Goal: Transaction & Acquisition: Subscribe to service/newsletter

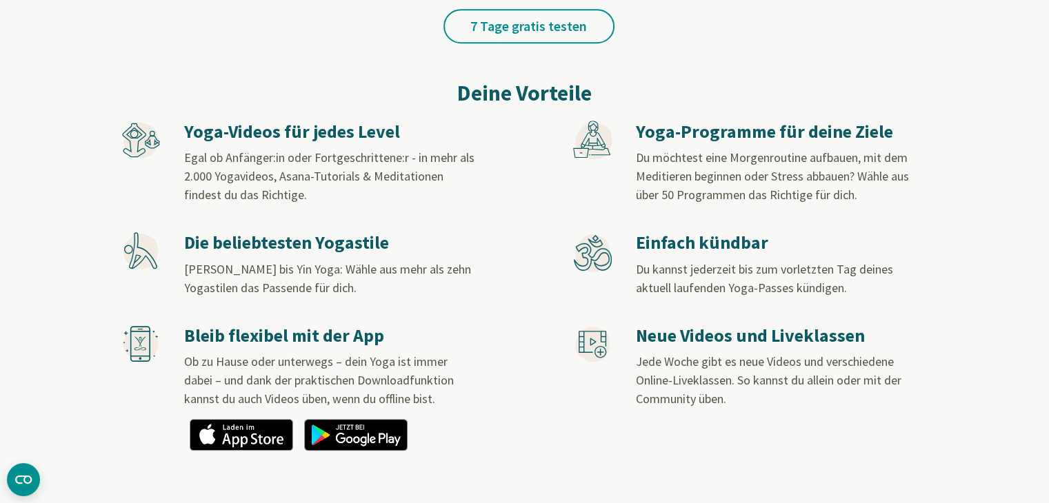
scroll to position [739, 0]
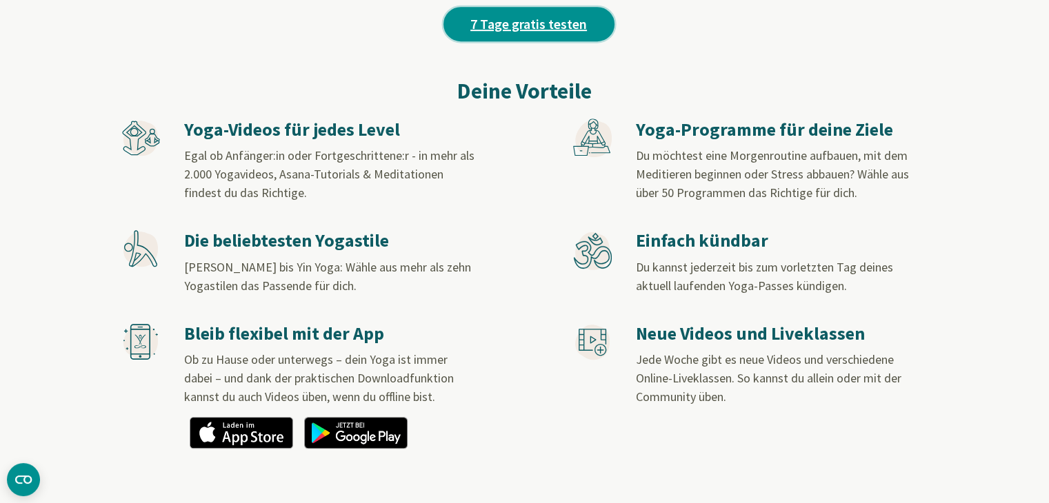
click at [513, 17] on link "7 Tage gratis testen" at bounding box center [528, 24] width 171 height 34
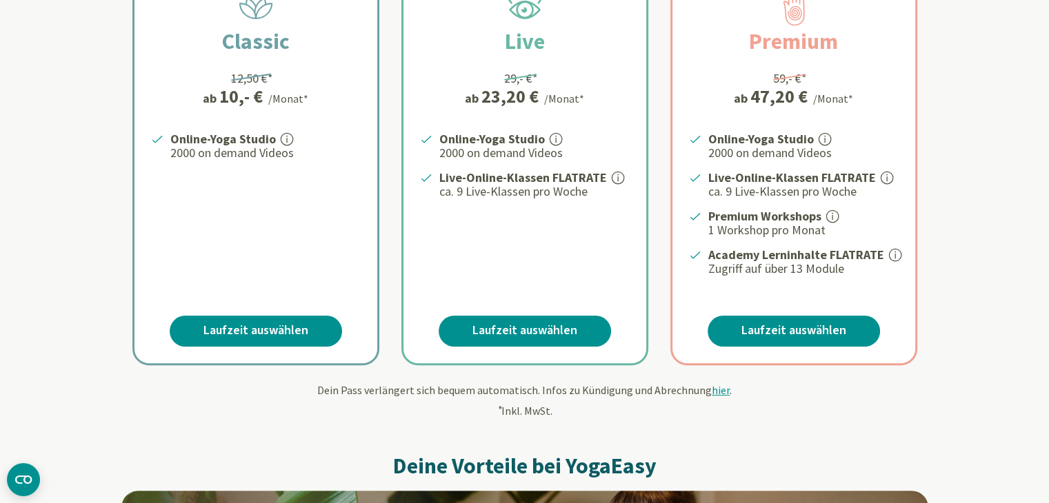
scroll to position [339, 0]
click at [499, 326] on link "Laufzeit auswählen" at bounding box center [525, 331] width 172 height 31
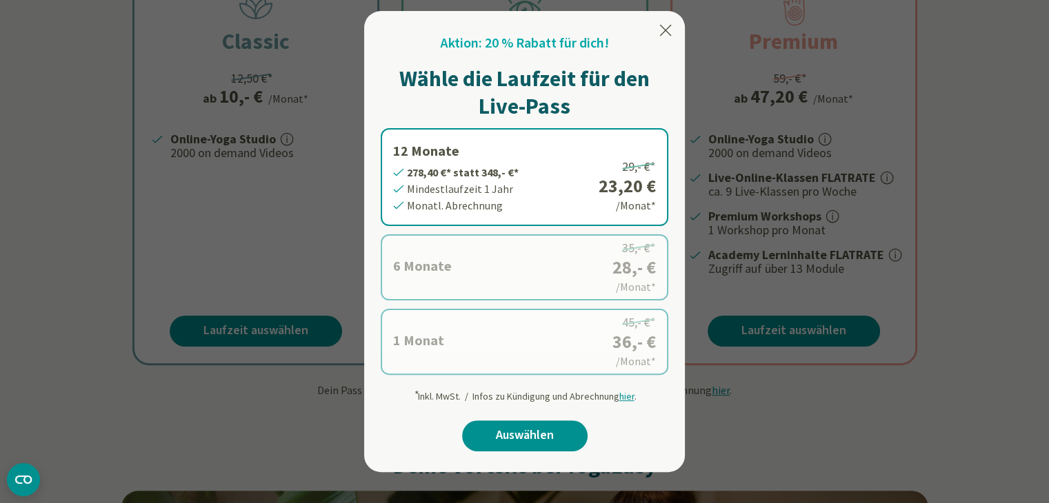
click at [669, 24] on icon at bounding box center [665, 30] width 17 height 17
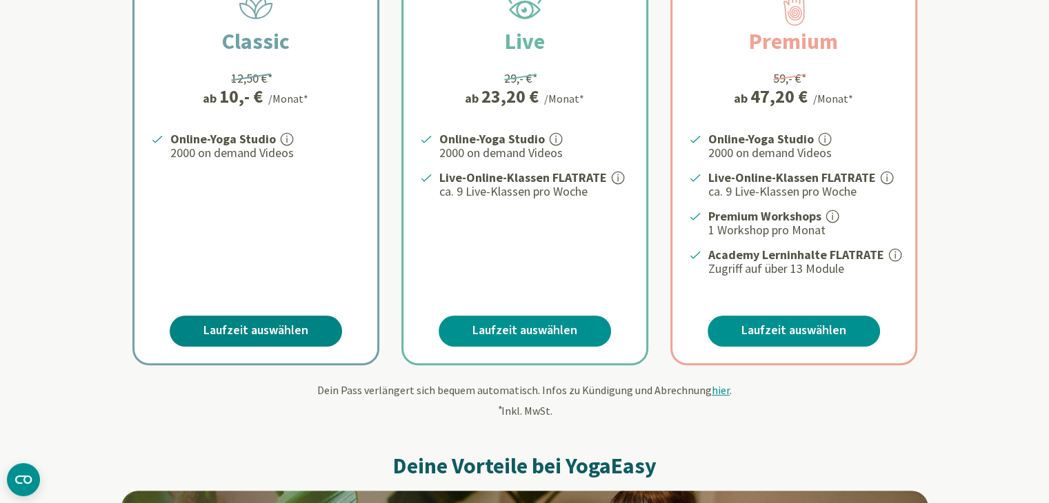
click at [263, 328] on link "Laufzeit auswählen" at bounding box center [256, 331] width 172 height 31
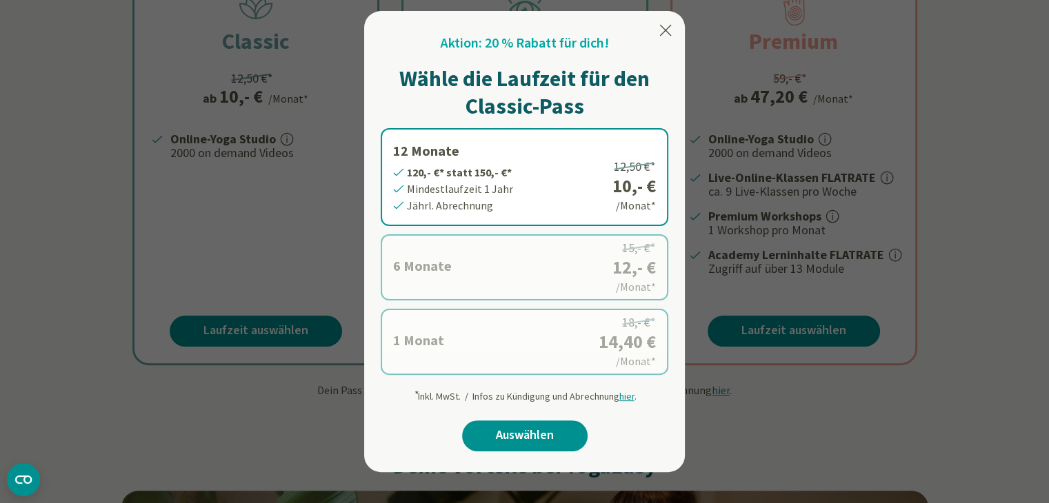
click at [667, 34] on icon at bounding box center [665, 30] width 17 height 17
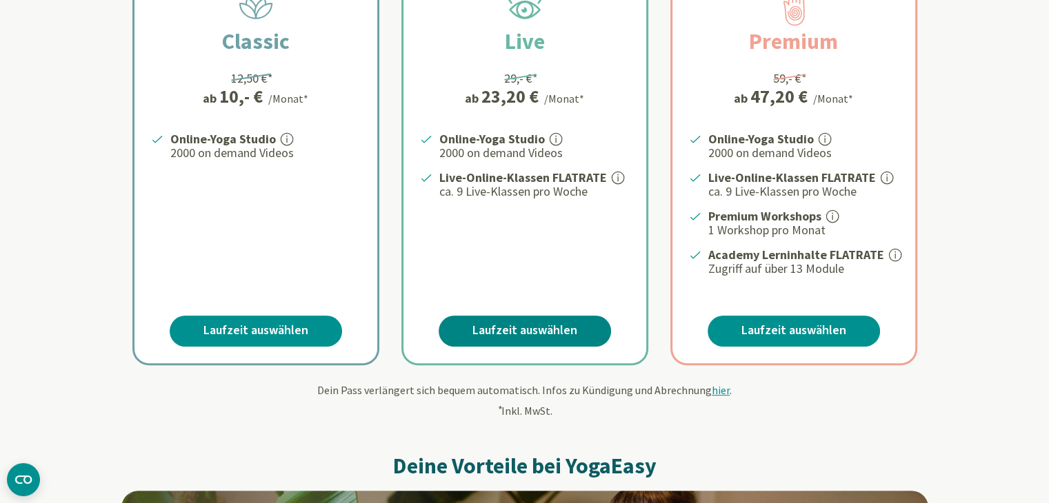
click at [489, 328] on link "Laufzeit auswählen" at bounding box center [525, 331] width 172 height 31
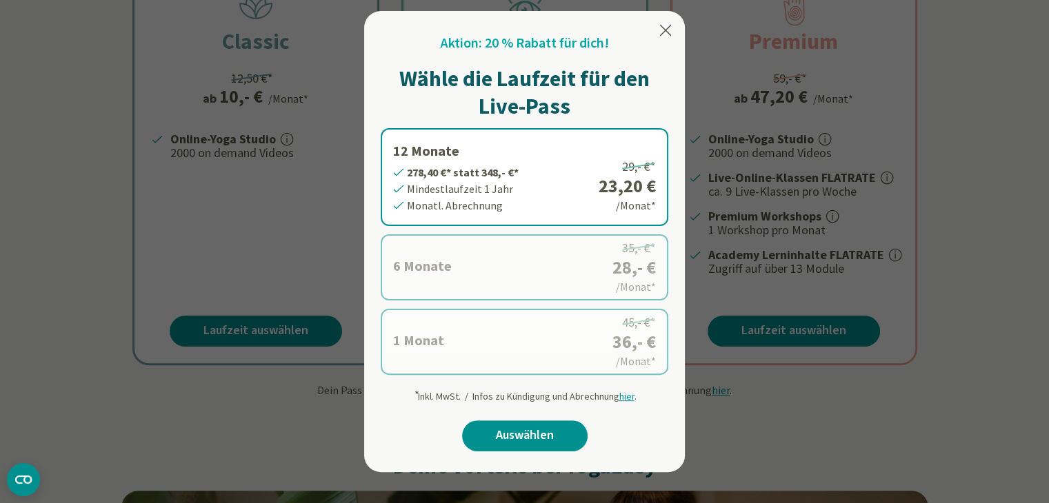
click at [990, 144] on div at bounding box center [524, 251] width 1049 height 503
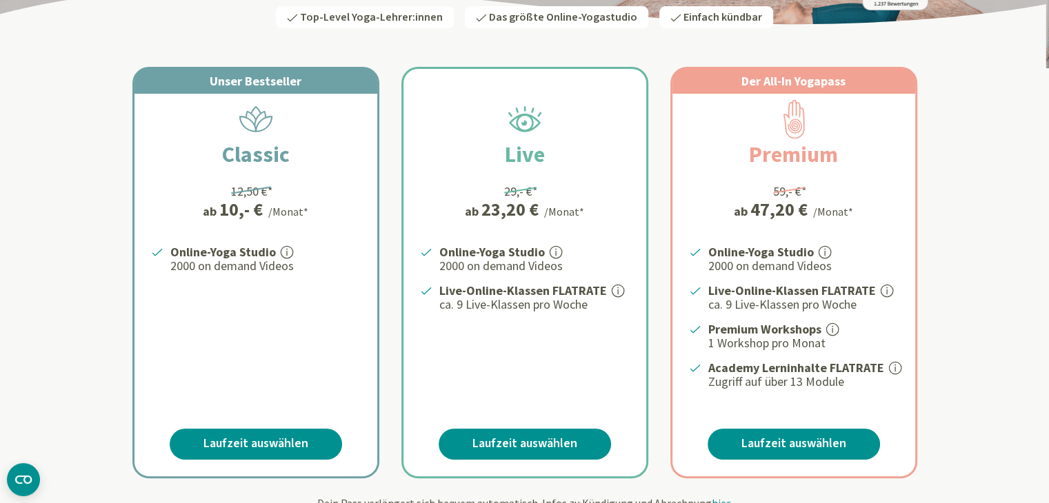
scroll to position [0, 0]
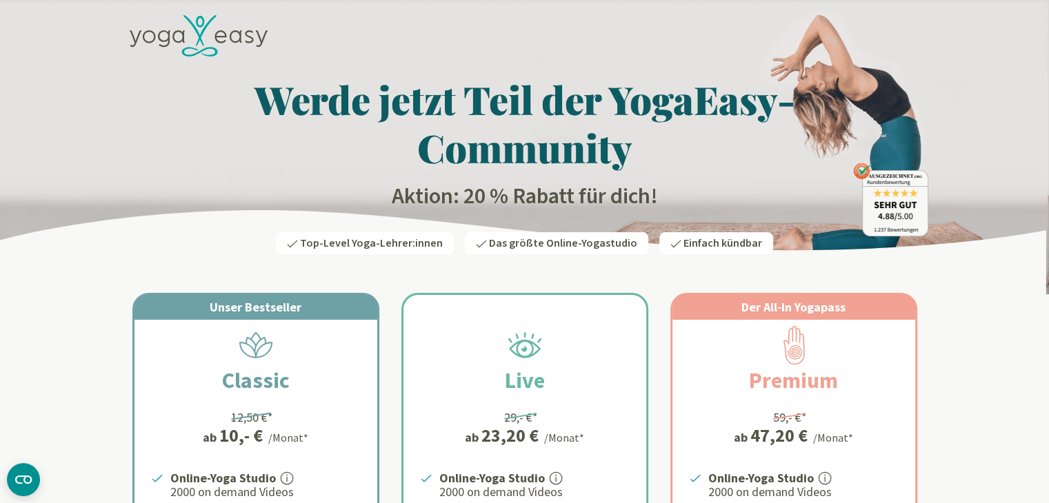
click at [187, 37] on icon at bounding box center [199, 36] width 138 height 42
